Goal: Submit feedback/report problem

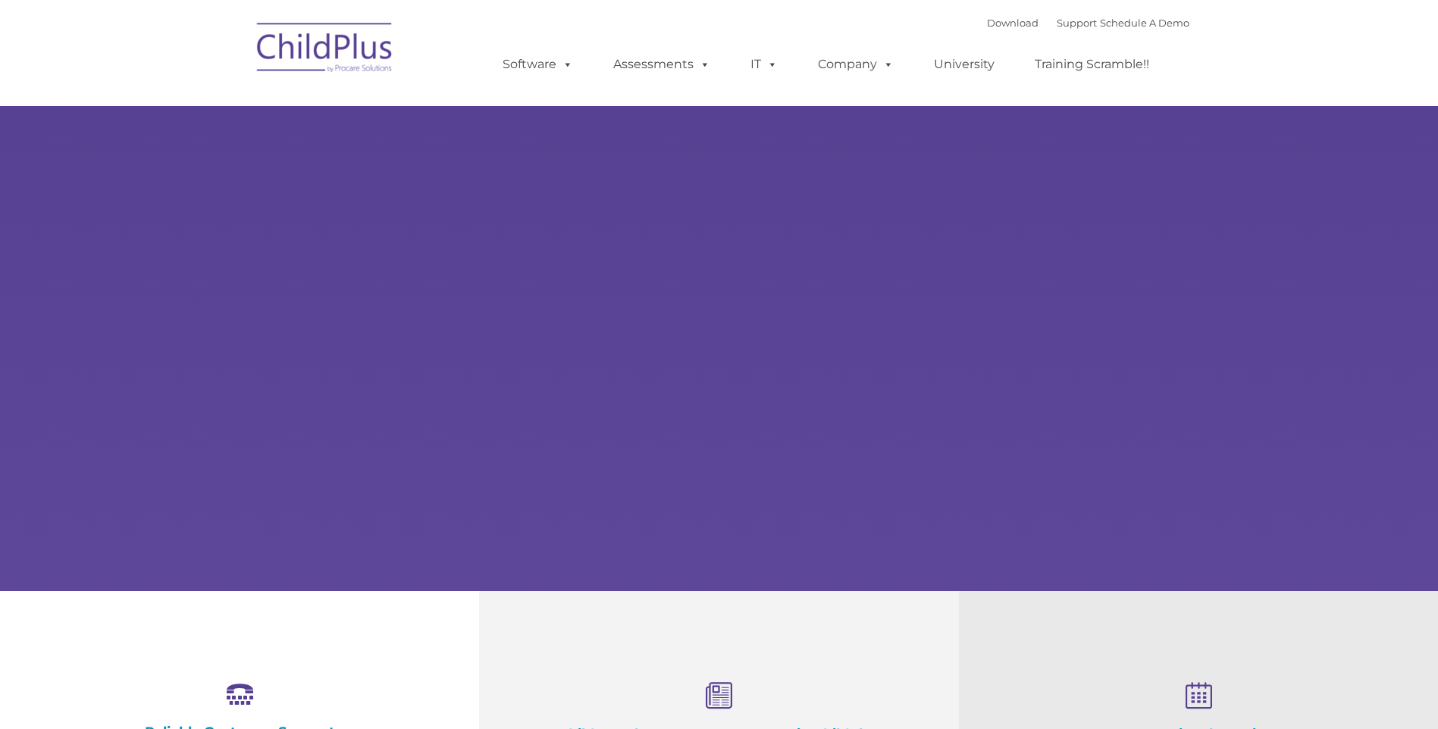
select select "MEDIUM"
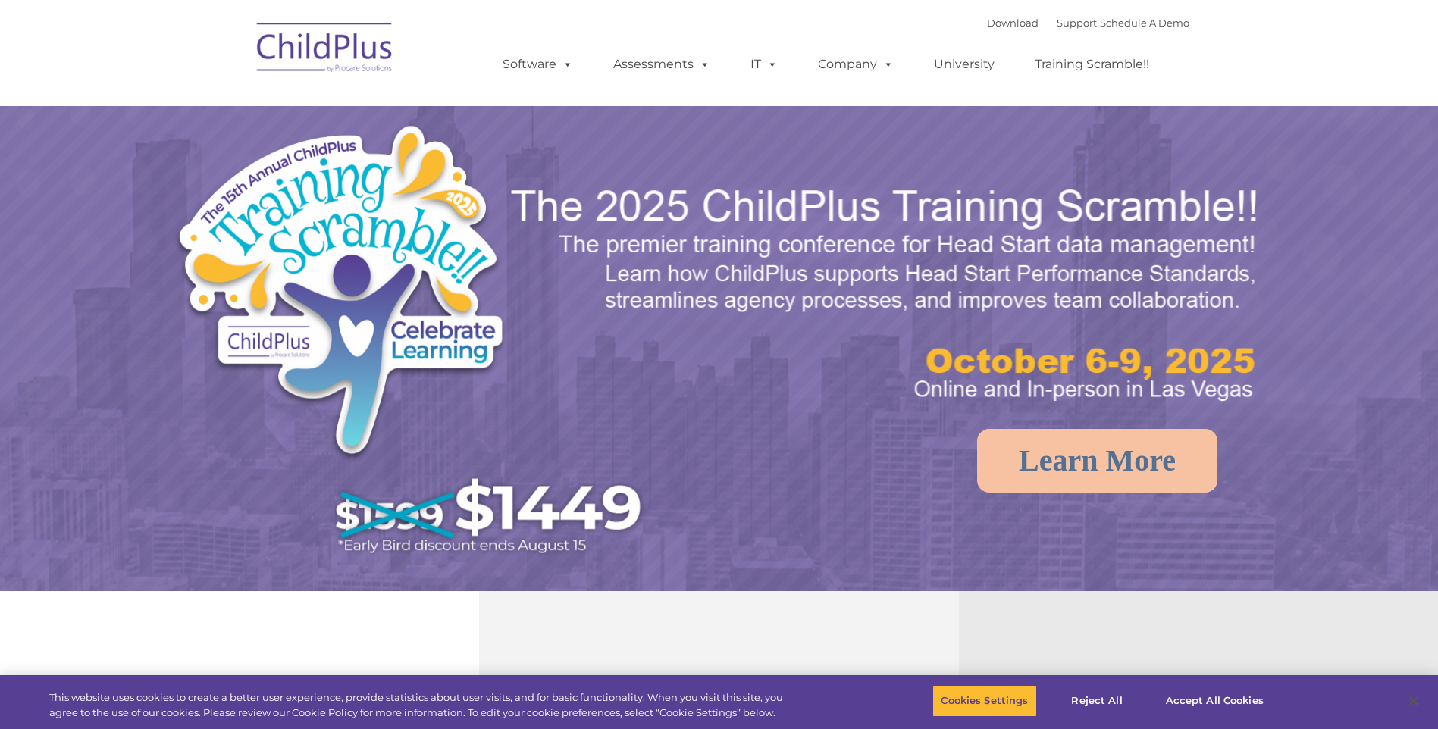
select select "MEDIUM"
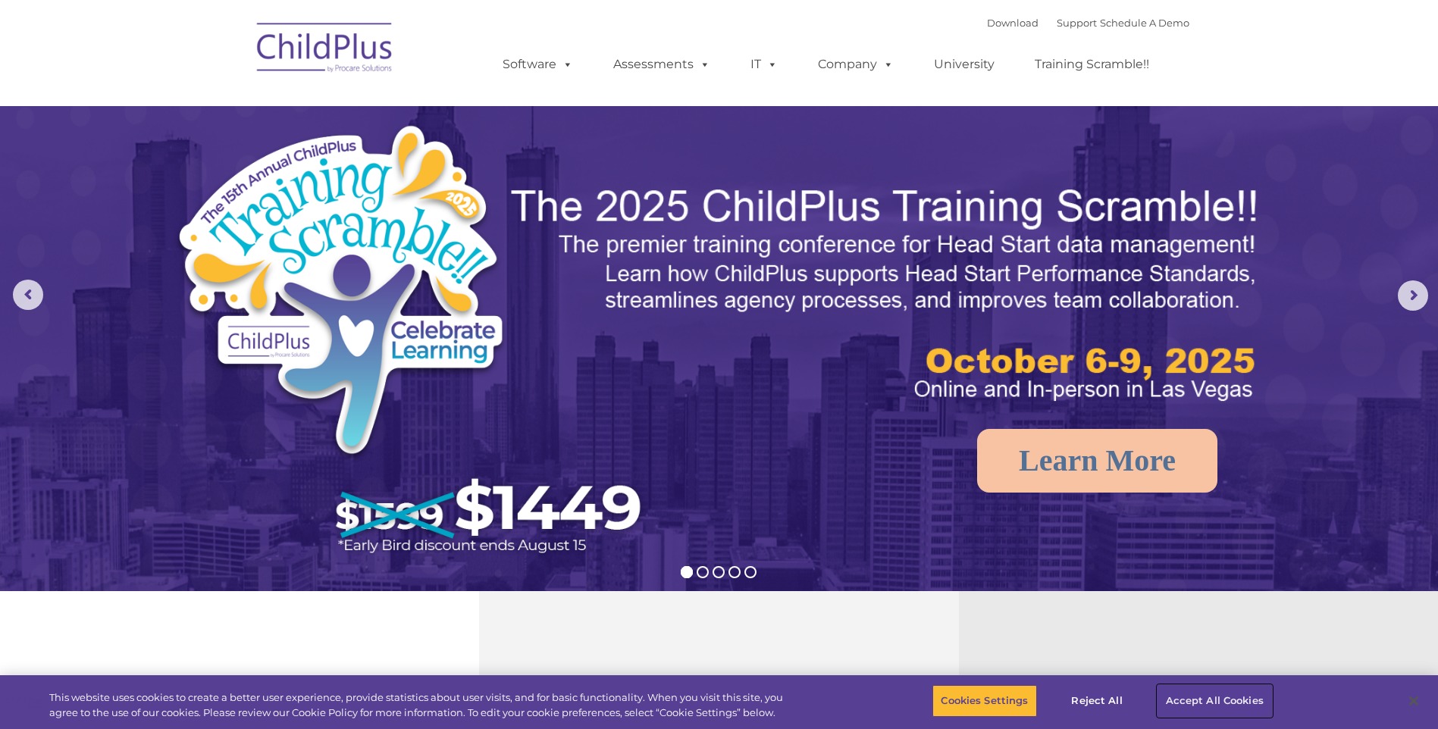
click at [1186, 695] on button "Accept All Cookies" at bounding box center [1214, 701] width 114 height 32
